Goal: Information Seeking & Learning: Learn about a topic

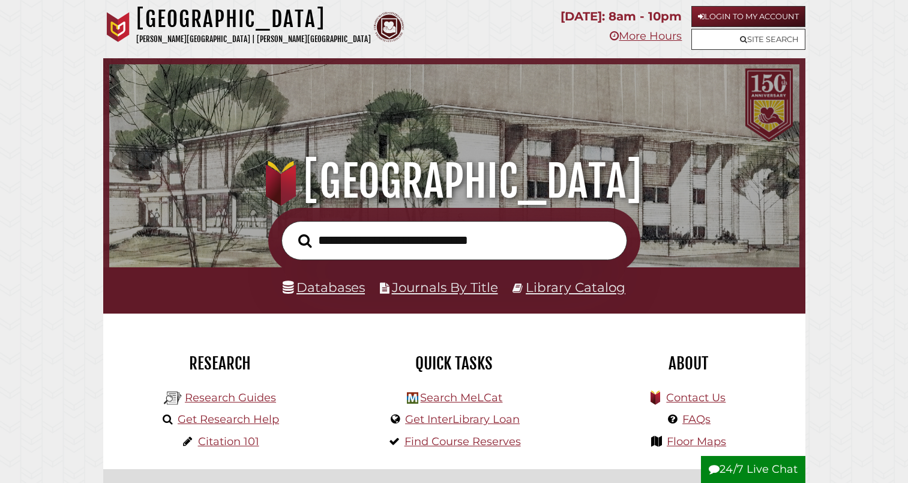
scroll to position [115, 216]
type input "**********"
click at [304, 240] on button "Search" at bounding box center [304, 240] width 25 height 21
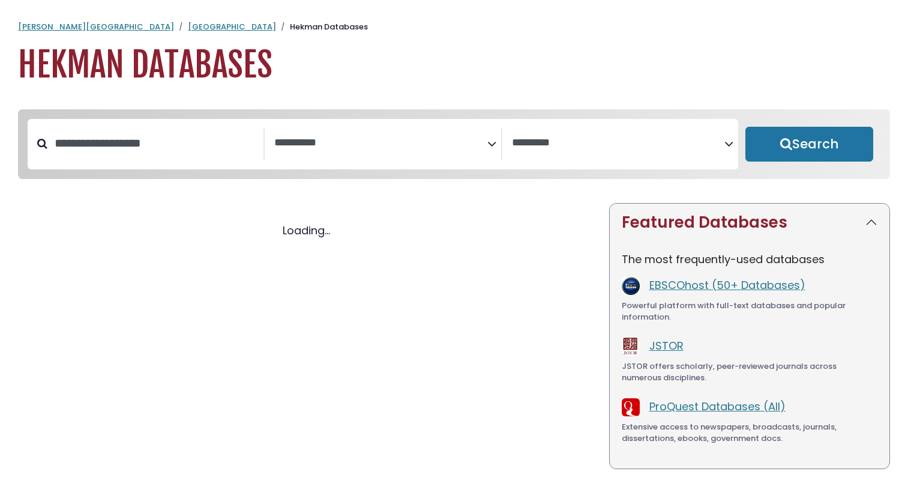
select select "Database Subject Filter"
select select "Database Vendors Filter"
select select "Database Subject Filter"
select select "Database Vendors Filter"
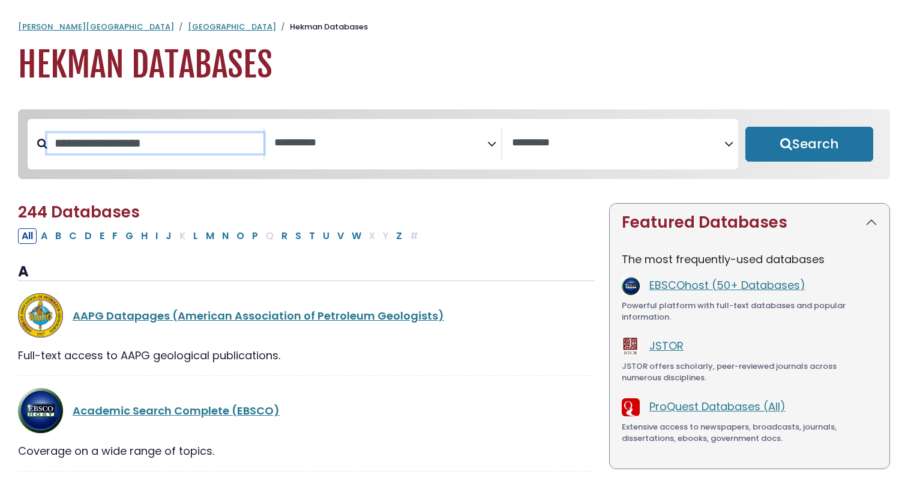
click at [172, 139] on input "Search database by title or keyword" at bounding box center [155, 143] width 216 height 20
type input "**********"
click at [809, 145] on button "Search" at bounding box center [809, 144] width 128 height 35
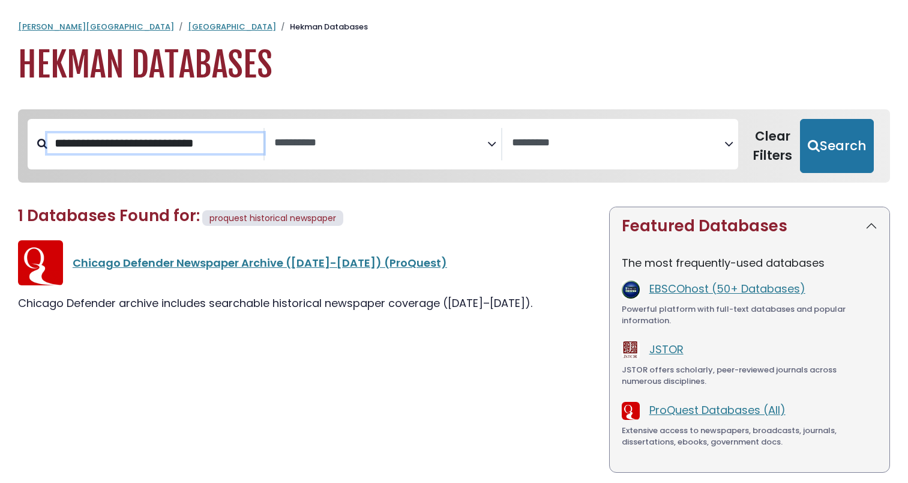
select select "Database Subject Filter"
select select "Database Vendors Filter"
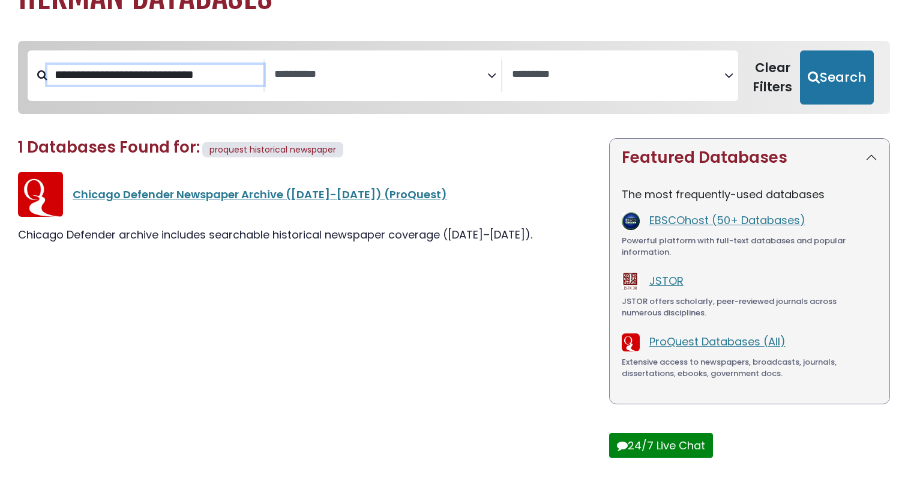
scroll to position [80, 0]
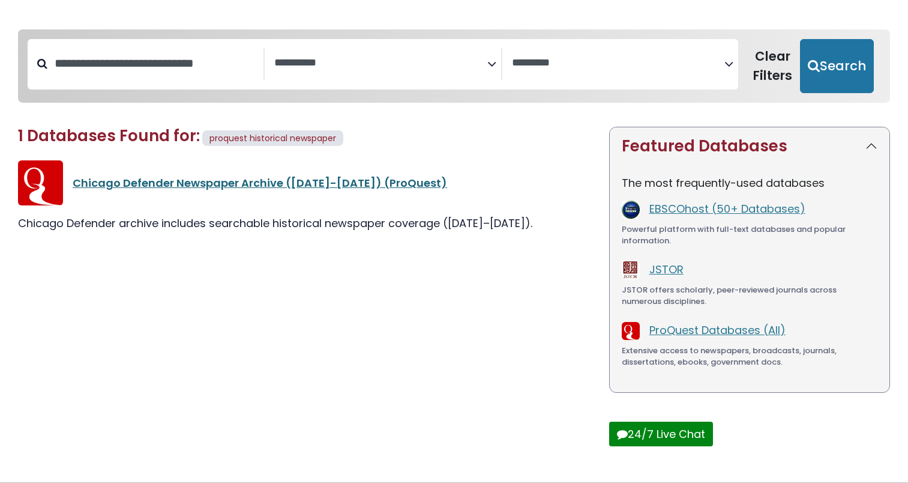
click at [282, 183] on link "Chicago Defender Newspaper Archive (1909-1975) (ProQuest)" at bounding box center [260, 182] width 375 height 15
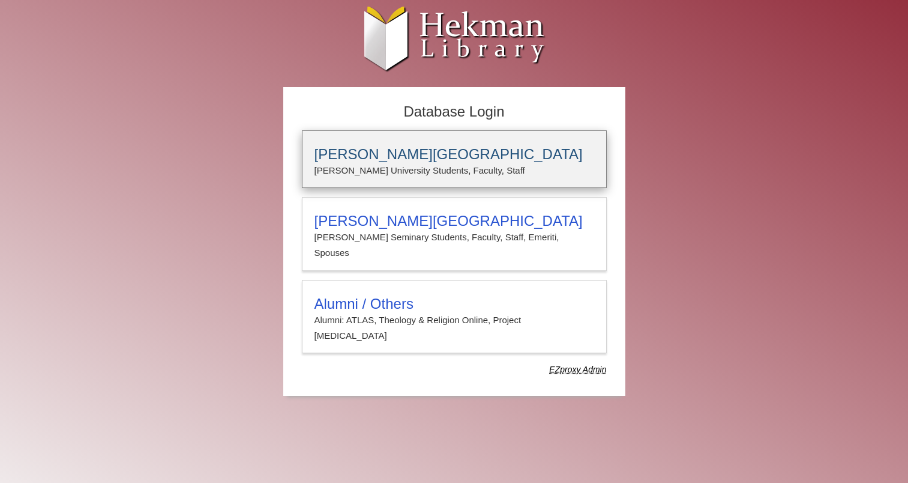
click at [421, 179] on div "Calvin University Calvin University Students, Faculty, Staff" at bounding box center [454, 159] width 305 height 58
